Goal: Task Accomplishment & Management: Complete application form

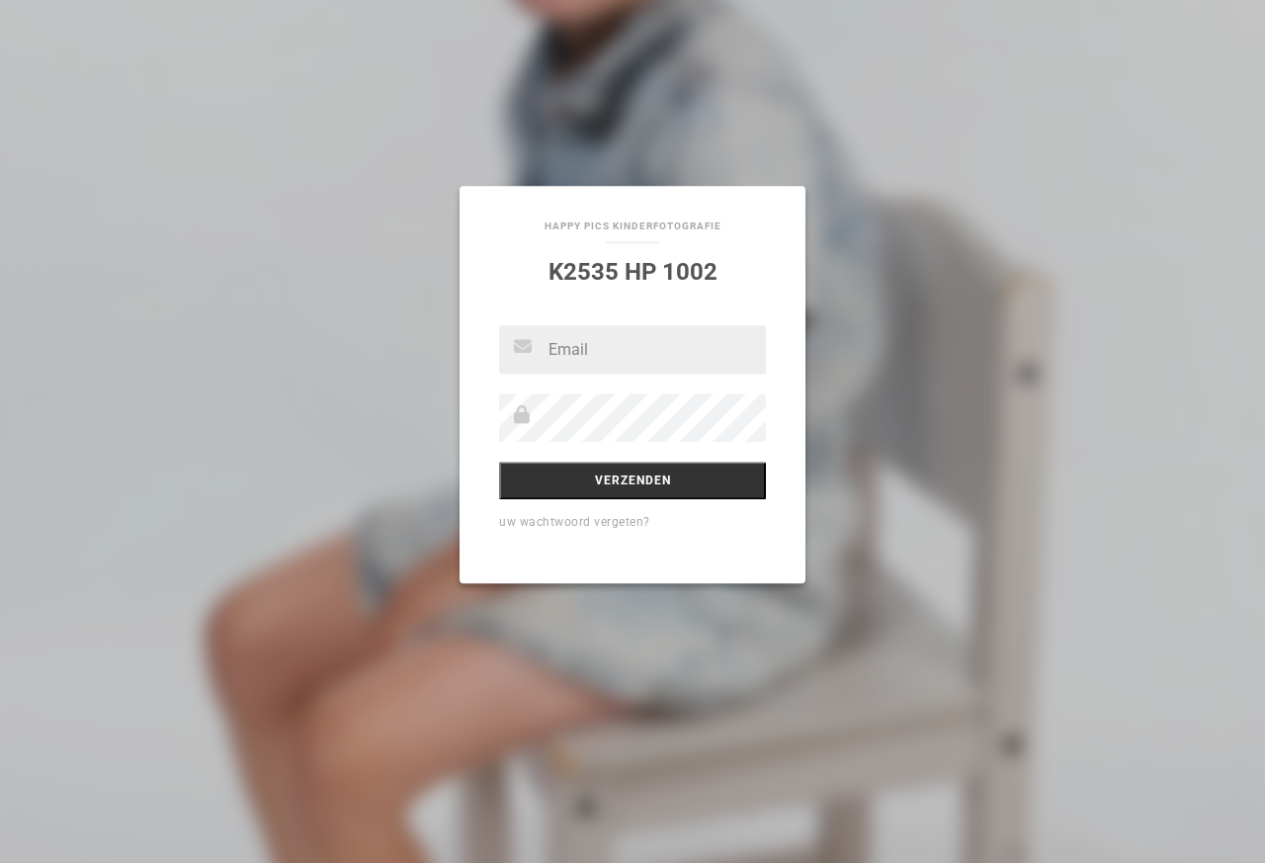
click at [618, 360] on input "text" at bounding box center [632, 350] width 267 height 48
type input "nicolevandercruijsen@gmail.comnicolevandercruijsen@gmail.comnicolevandercruijse…"
click at [738, 470] on div "Verzenden uw wachtwoord vergeten?" at bounding box center [632, 455] width 346 height 258
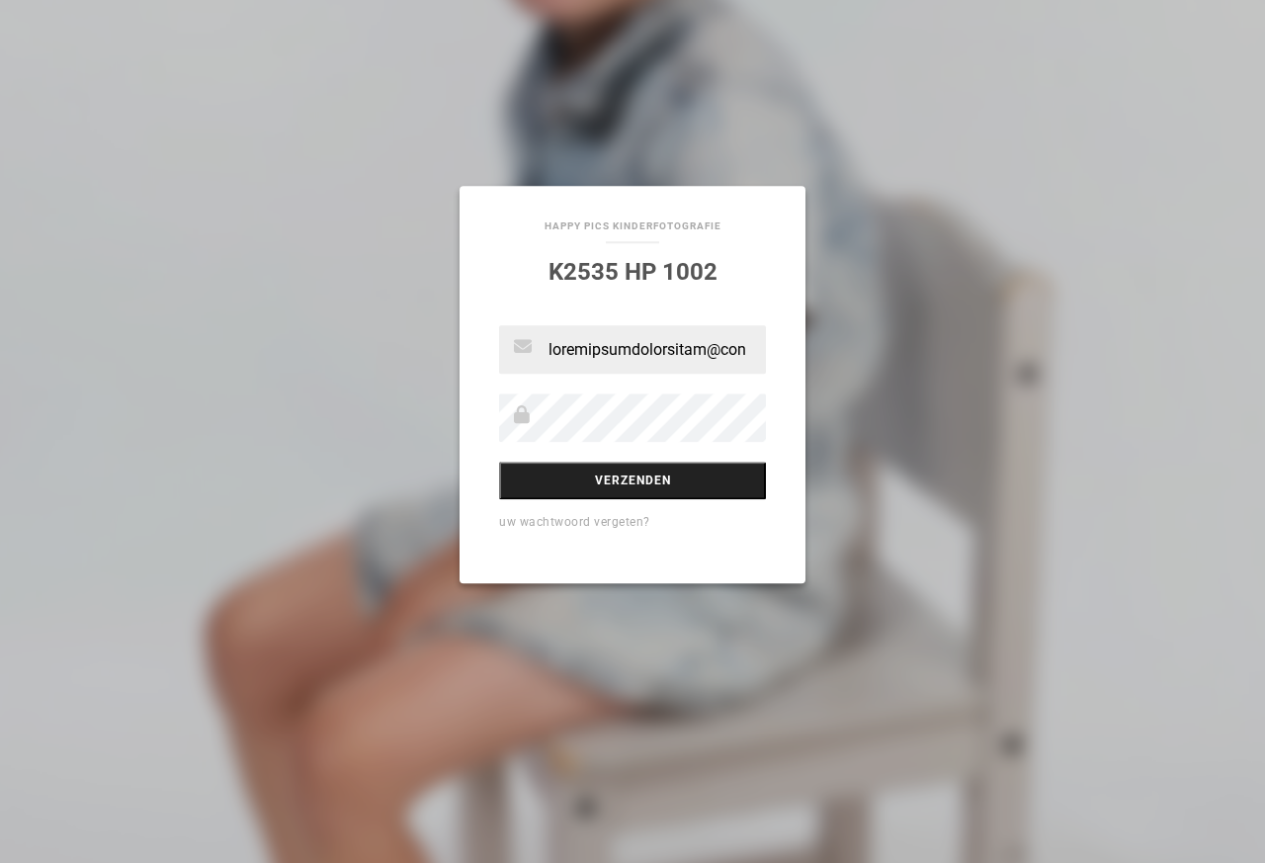
scroll to position [0, 0]
drag, startPoint x: 741, startPoint y: 485, endPoint x: 842, endPoint y: 729, distance: 264.1
click at [842, 729] on div "Happy Pics Kinderfotografie K2535 HP 1002 Verzenden uw wachtwoord vergeten?" at bounding box center [632, 431] width 1265 height 863
click at [604, 485] on input "Verzenden" at bounding box center [632, 480] width 267 height 38
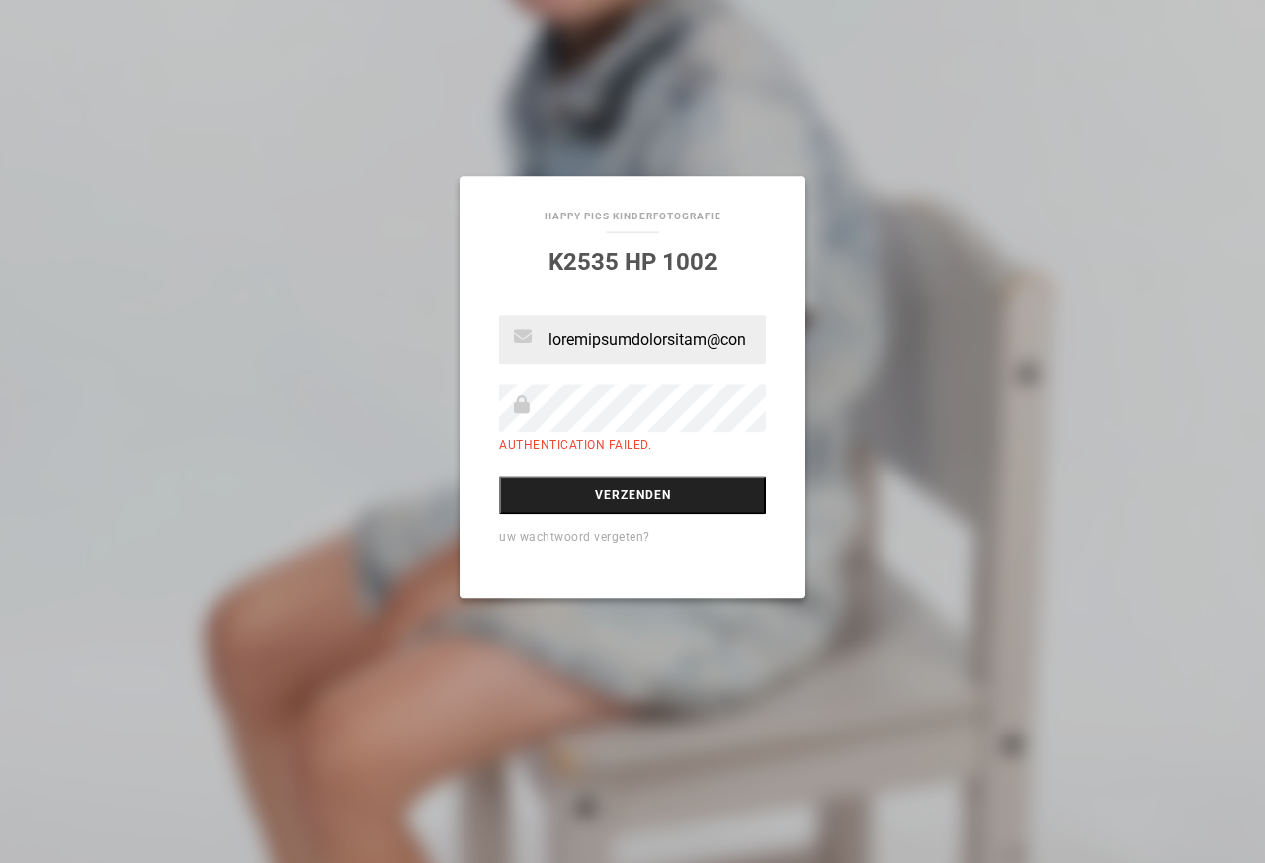
click at [608, 485] on input "Verzenden" at bounding box center [632, 495] width 267 height 38
click at [648, 499] on input "Verzenden" at bounding box center [632, 495] width 267 height 38
click at [728, 339] on input "text" at bounding box center [632, 340] width 267 height 48
drag, startPoint x: 679, startPoint y: 345, endPoint x: 731, endPoint y: 340, distance: 52.6
click at [731, 340] on input "text" at bounding box center [632, 340] width 267 height 48
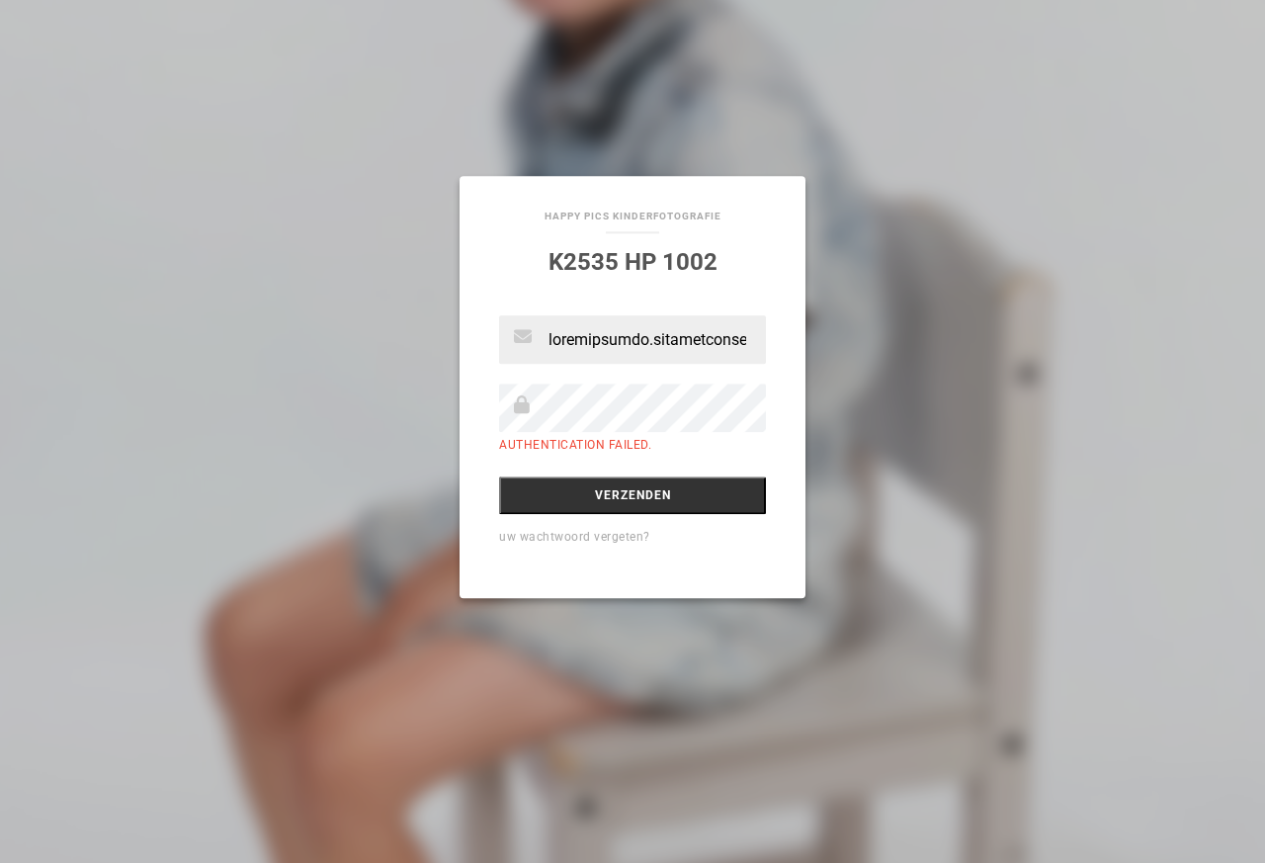
drag, startPoint x: 714, startPoint y: 339, endPoint x: 313, endPoint y: 330, distance: 401.3
click at [313, 330] on div "Happy Pics Kinderfotografie K2535 HP 1002 Authentication failed. Verzenden uw w…" at bounding box center [632, 431] width 1265 height 863
type input "cruijsen@gmail.comnicolevandercruijsen@gmail.comnicolevandercruijsen@gmail.comn…"
drag, startPoint x: 738, startPoint y: 352, endPoint x: 560, endPoint y: 345, distance: 178.0
click at [540, 347] on input "text" at bounding box center [632, 340] width 267 height 48
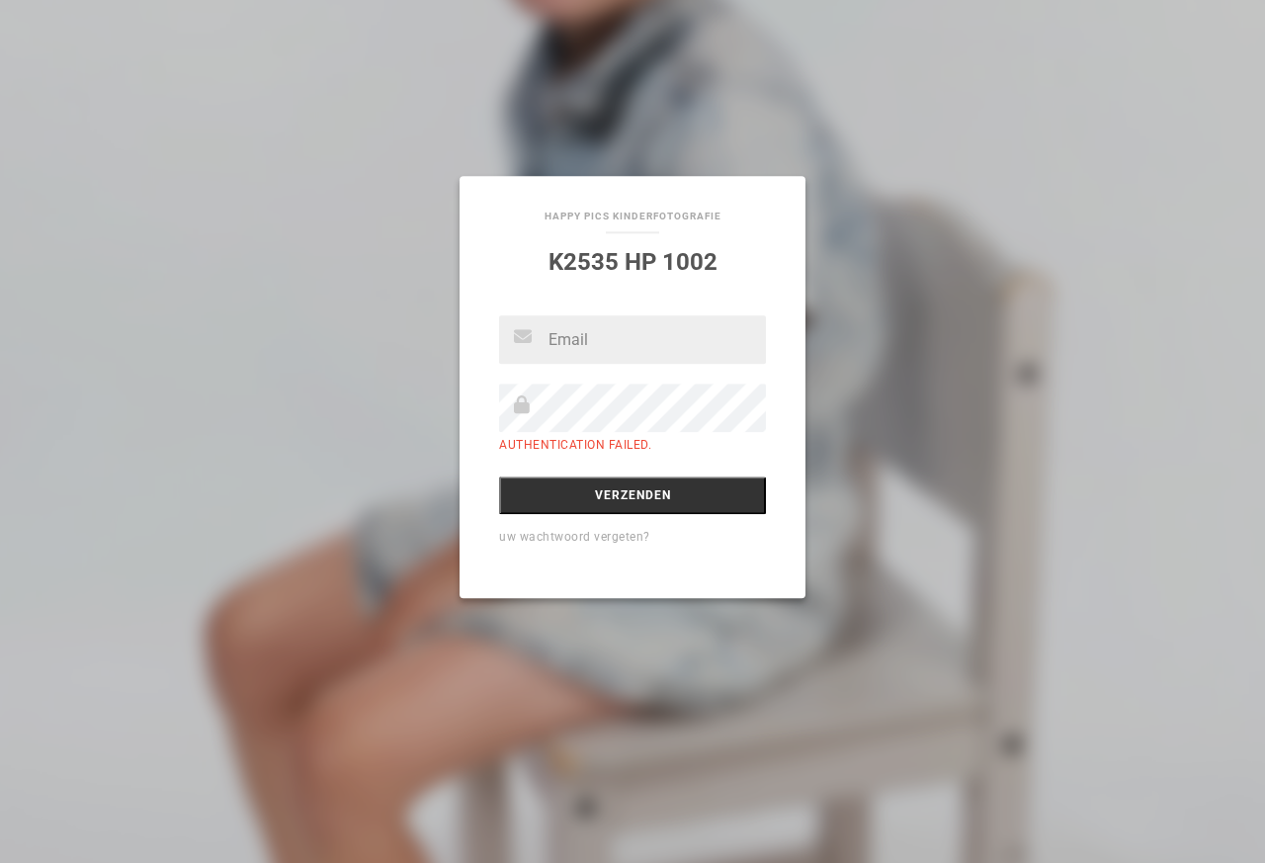
click at [623, 345] on input "text" at bounding box center [632, 340] width 267 height 48
click at [640, 332] on input "text" at bounding box center [632, 340] width 267 height 48
type input "nicolevandercruijsen@gmail.comnicolevandercruijsen@gmail.comnicolevandercruijse…"
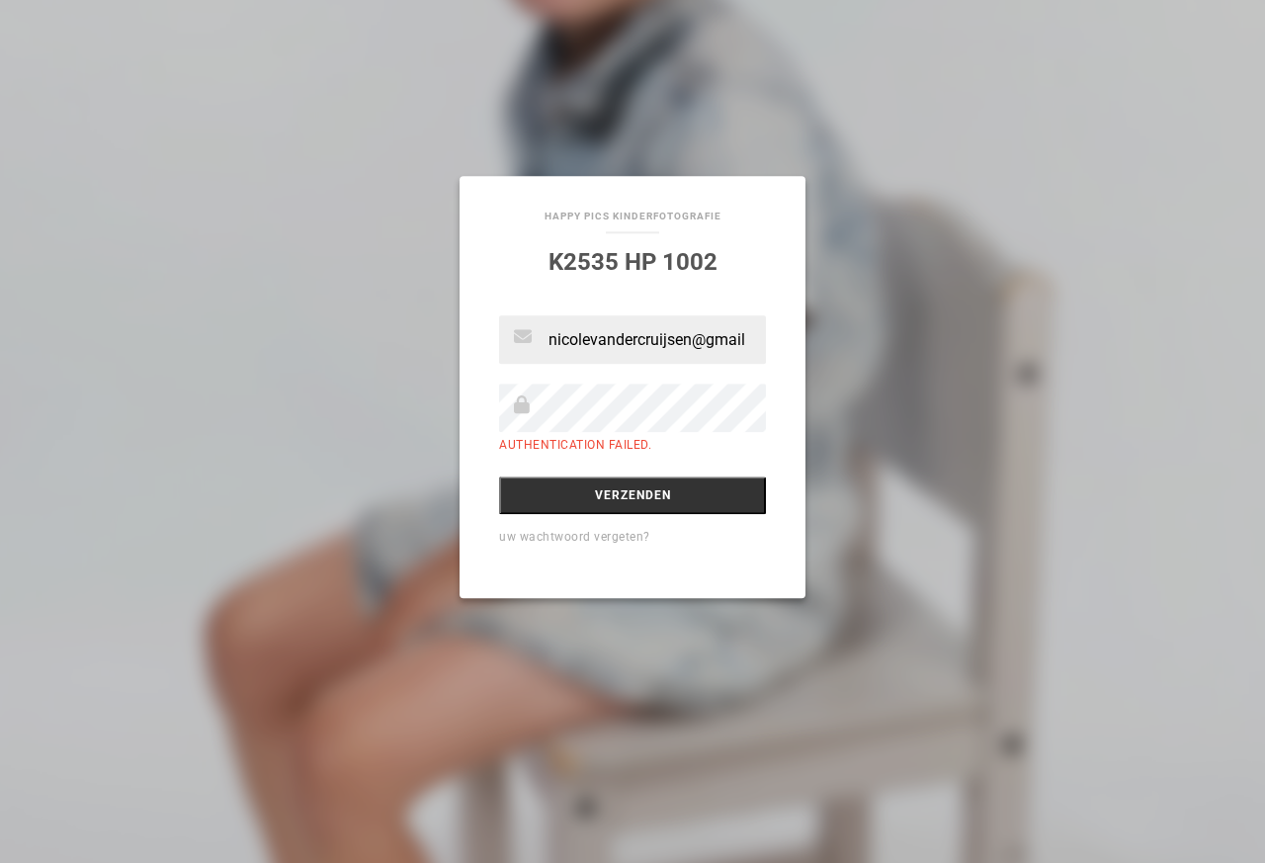
click at [304, 433] on div "Happy Pics Kinderfotografie K2535 HP 1002 Authentication failed. Verzenden uw w…" at bounding box center [632, 431] width 1265 height 863
click at [664, 499] on input "Verzenden" at bounding box center [632, 495] width 267 height 38
type input "nicolevandercruijsen@gmail.com"
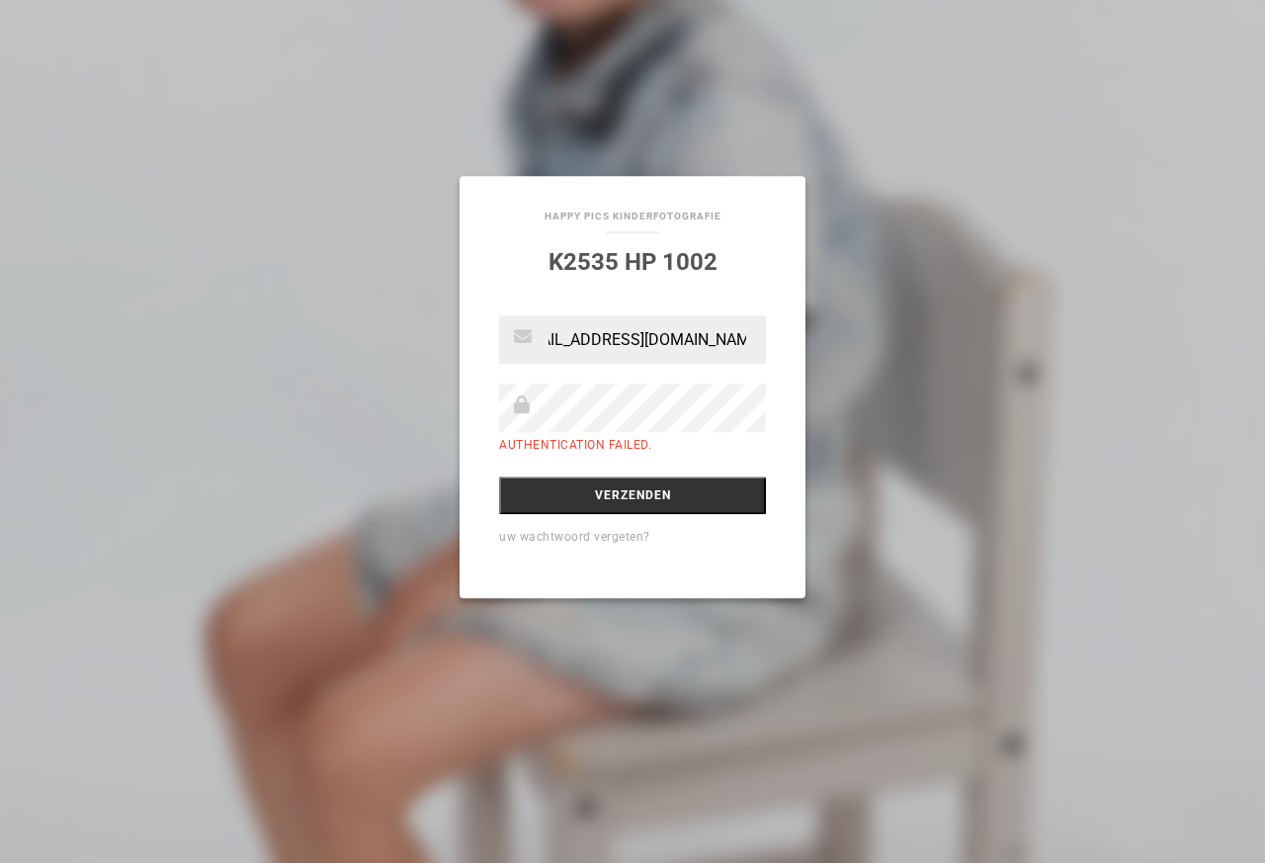
scroll to position [0, 0]
click at [652, 492] on input "Verzenden" at bounding box center [632, 495] width 267 height 38
